Goal: Task Accomplishment & Management: Manage account settings

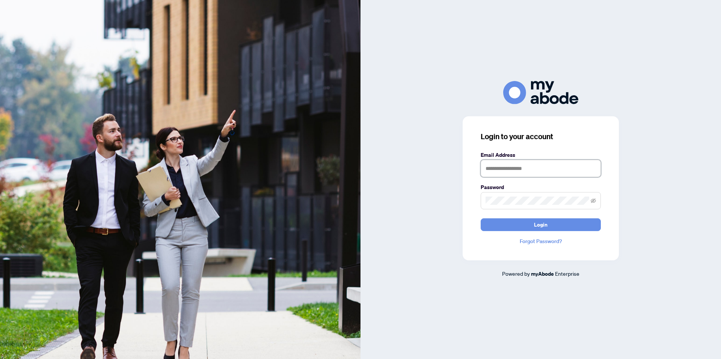
type input "**********"
click at [556, 223] on button "Login" at bounding box center [541, 225] width 120 height 13
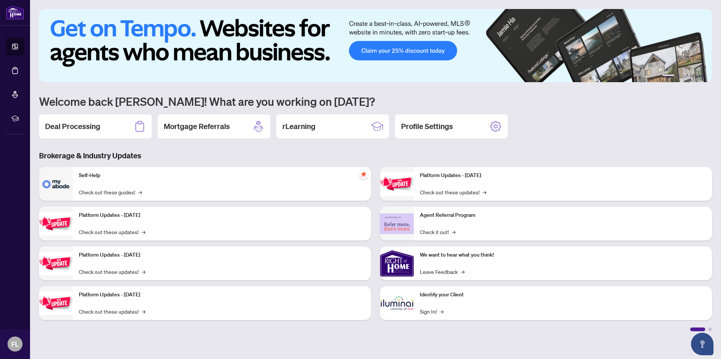
click at [77, 129] on h2 "Deal Processing" at bounding box center [72, 126] width 55 height 11
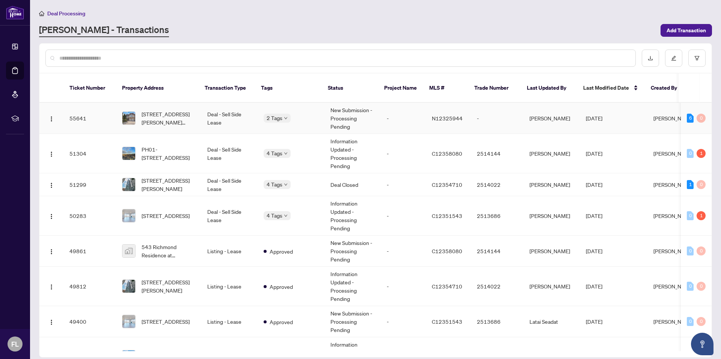
click at [339, 111] on td "New Submission - Processing Pending" at bounding box center [352, 118] width 56 height 31
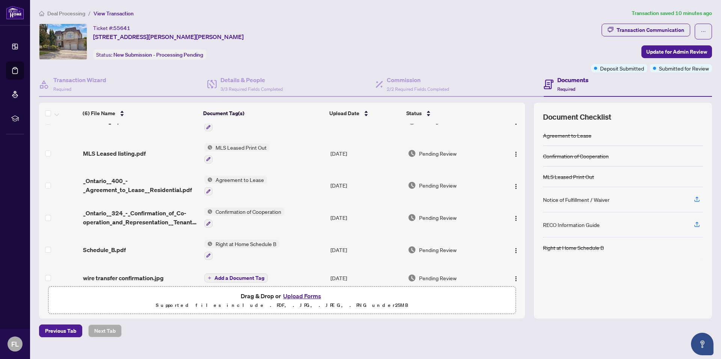
scroll to position [28, 0]
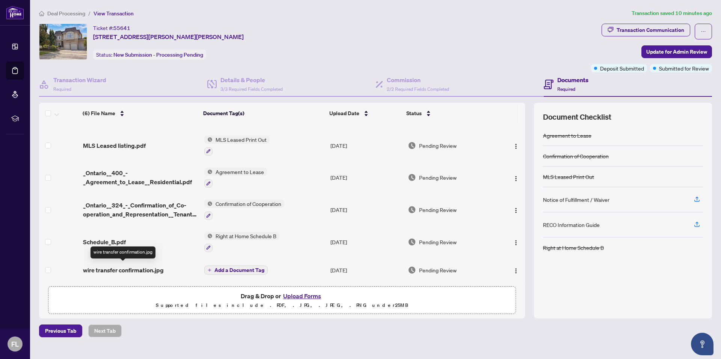
click at [141, 268] on span "wire transfer confirmation.jpg" at bounding box center [123, 270] width 81 height 9
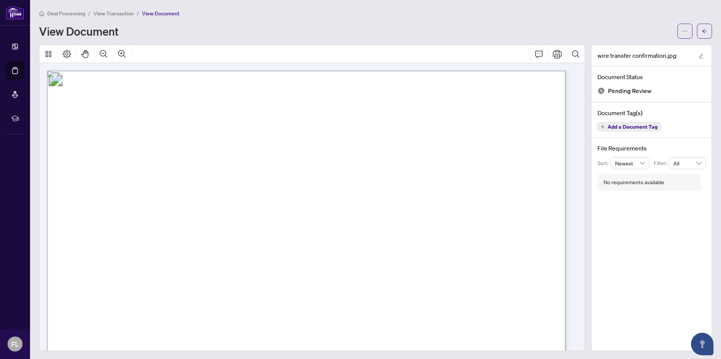
click at [702, 32] on icon "arrow-left" at bounding box center [704, 31] width 5 height 5
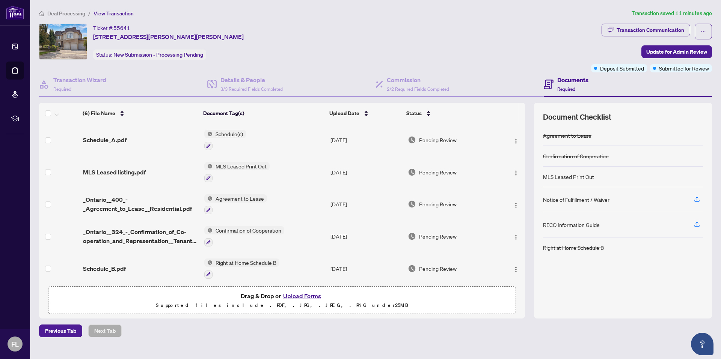
click at [656, 30] on div "Transaction Communication" at bounding box center [650, 30] width 68 height 12
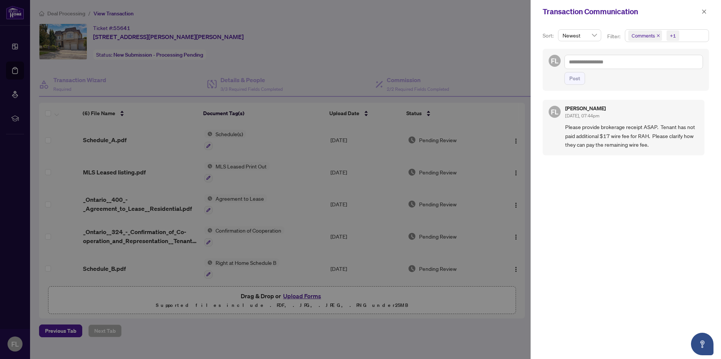
click at [705, 12] on icon "close" at bounding box center [703, 11] width 5 height 5
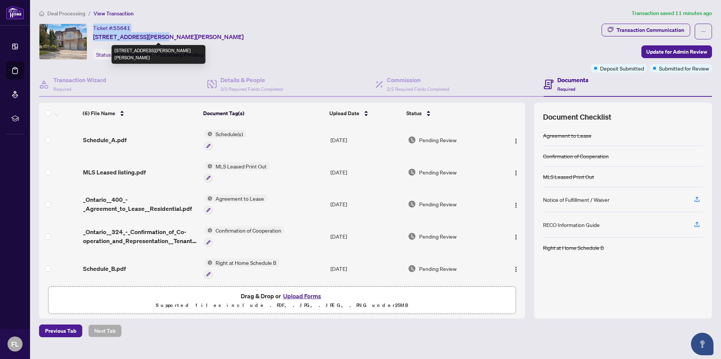
drag, startPoint x: 94, startPoint y: 26, endPoint x: 155, endPoint y: 38, distance: 61.9
click at [155, 38] on div "Ticket #: 55641 [STREET_ADDRESS][PERSON_NAME][PERSON_NAME]" at bounding box center [168, 33] width 151 height 18
copy div "Ticket #: 55641 [STREET_ADDRESS][PERSON_NAME][PERSON_NAME]"
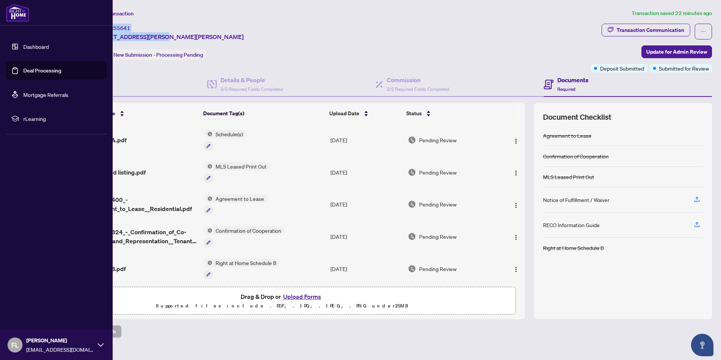
click at [37, 45] on link "Dashboard" at bounding box center [36, 46] width 26 height 7
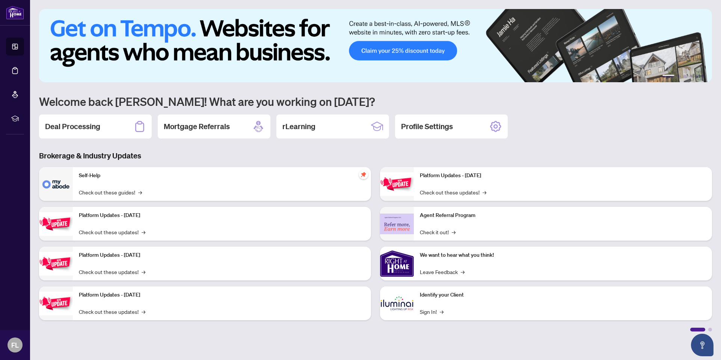
click at [75, 130] on h2 "Deal Processing" at bounding box center [72, 126] width 55 height 11
